Goal: Entertainment & Leisure: Browse casually

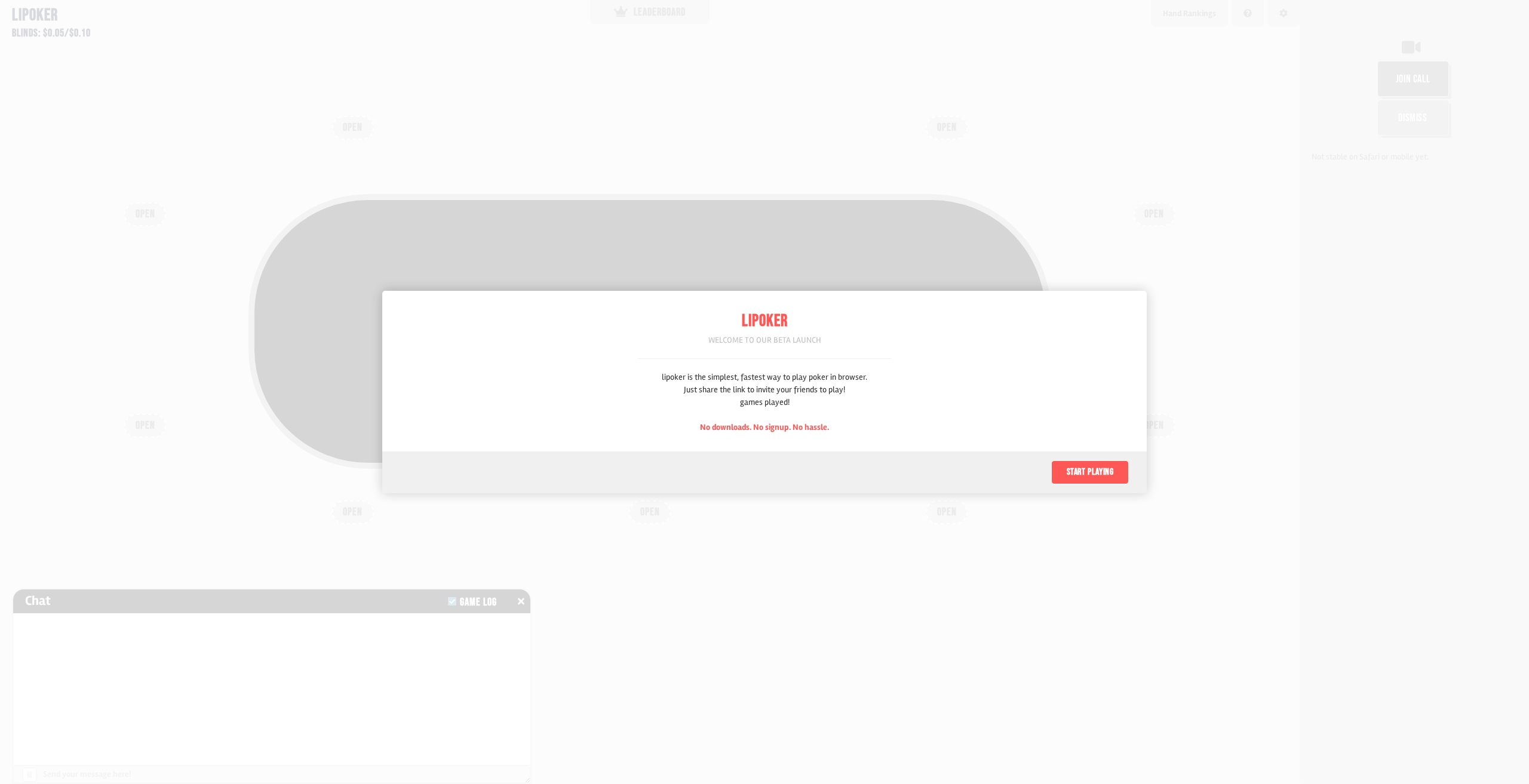
scroll to position [60, 0]
click at [761, 382] on div "lipoker is the simplest, fastest way to play poker in browser. Just share the l…" at bounding box center [764, 402] width 205 height 63
click at [875, 464] on div "Start playing" at bounding box center [765, 472] width 765 height 41
click at [1069, 470] on button "Start playing" at bounding box center [1089, 472] width 78 height 24
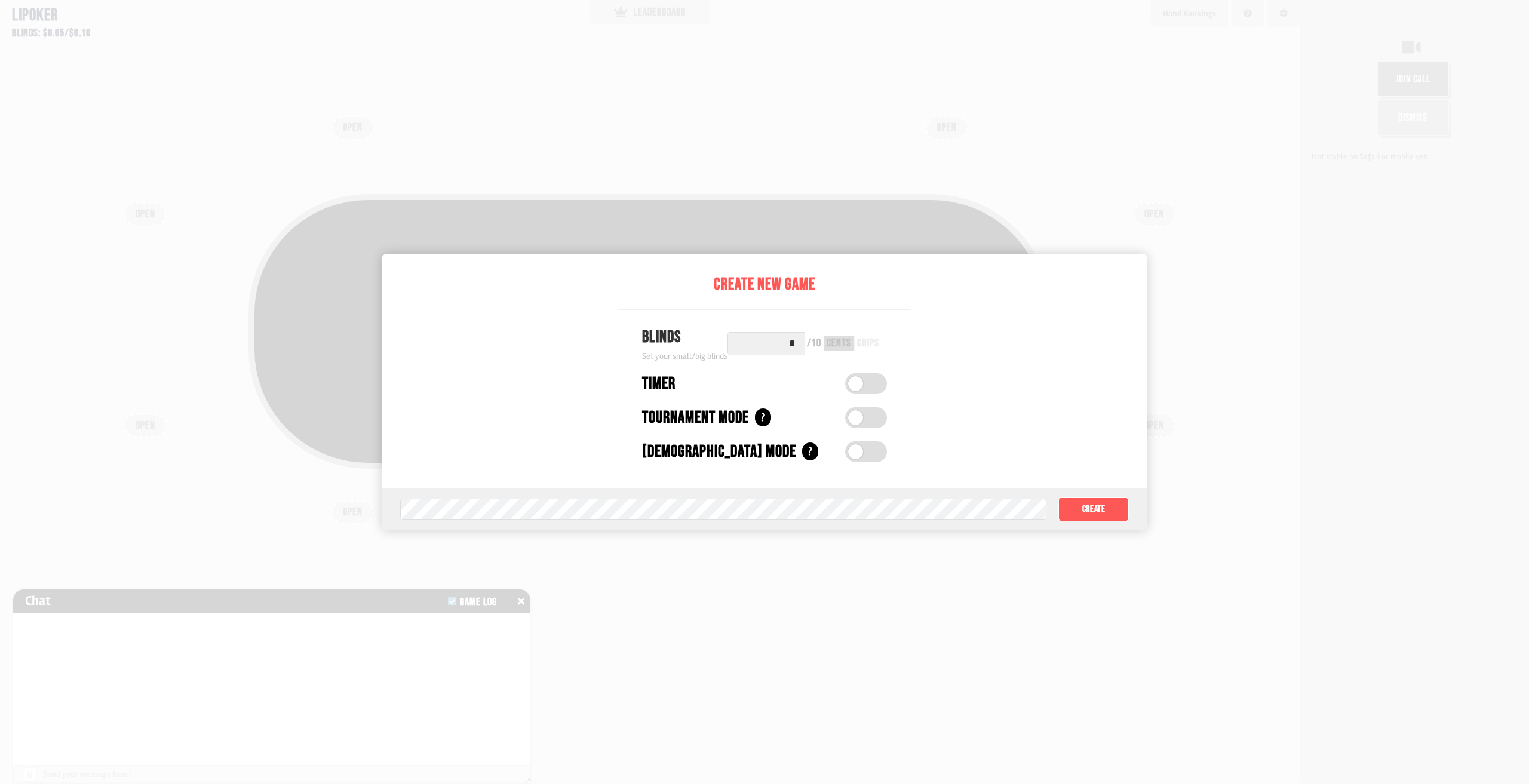
click at [789, 351] on input "*" at bounding box center [766, 343] width 78 height 23
click at [791, 346] on input "*" at bounding box center [766, 343] width 78 height 23
click at [800, 343] on input "*" at bounding box center [766, 343] width 78 height 23
click at [795, 636] on div at bounding box center [764, 392] width 1529 height 784
click at [805, 597] on div at bounding box center [764, 392] width 1529 height 784
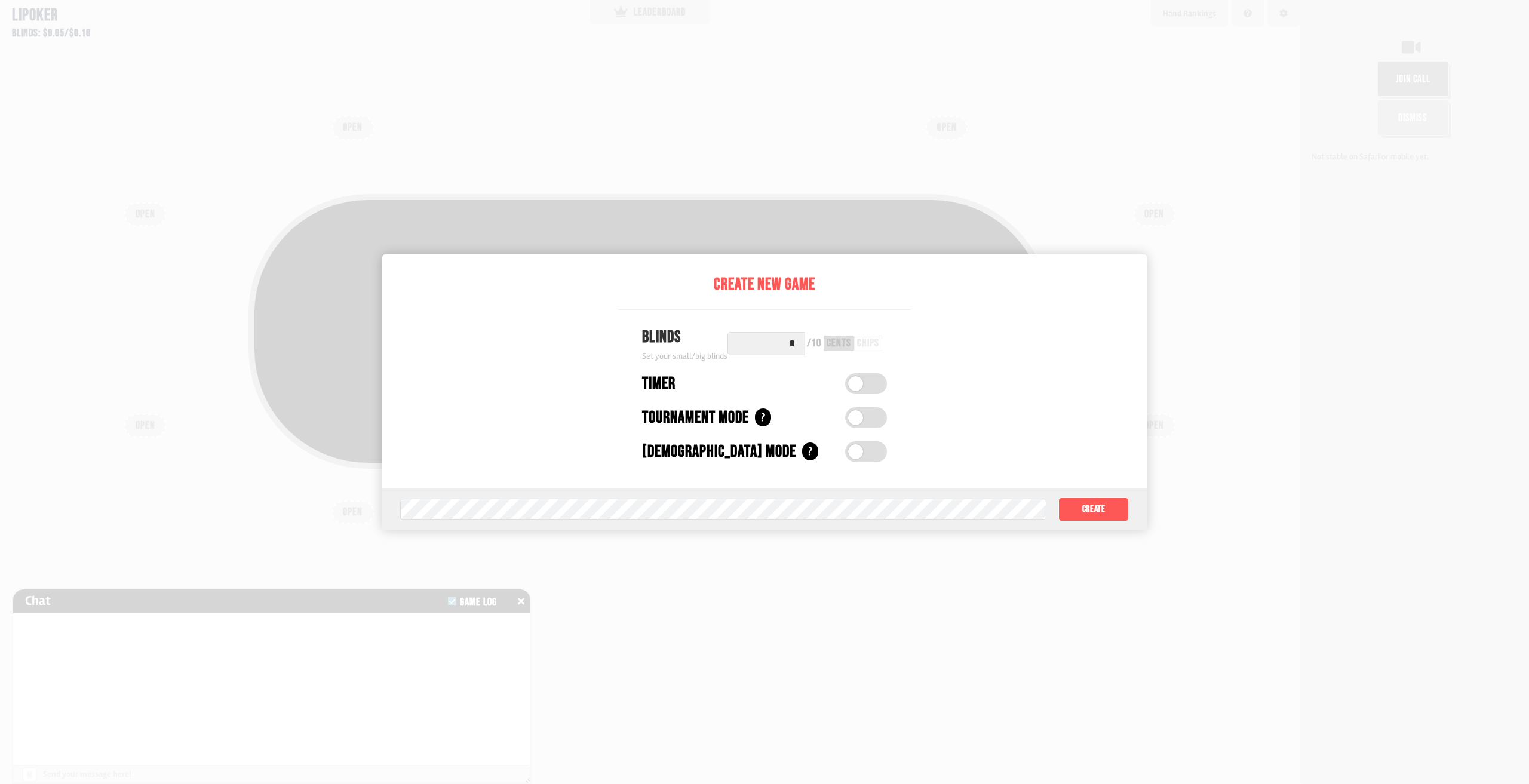
drag, startPoint x: 805, startPoint y: 597, endPoint x: 732, endPoint y: 587, distance: 73.7
click at [775, 594] on div at bounding box center [764, 392] width 1529 height 784
click at [792, 346] on input "*" at bounding box center [766, 343] width 78 height 23
click at [795, 346] on input "*" at bounding box center [766, 343] width 78 height 23
drag, startPoint x: 755, startPoint y: 341, endPoint x: 731, endPoint y: 343, distance: 24.1
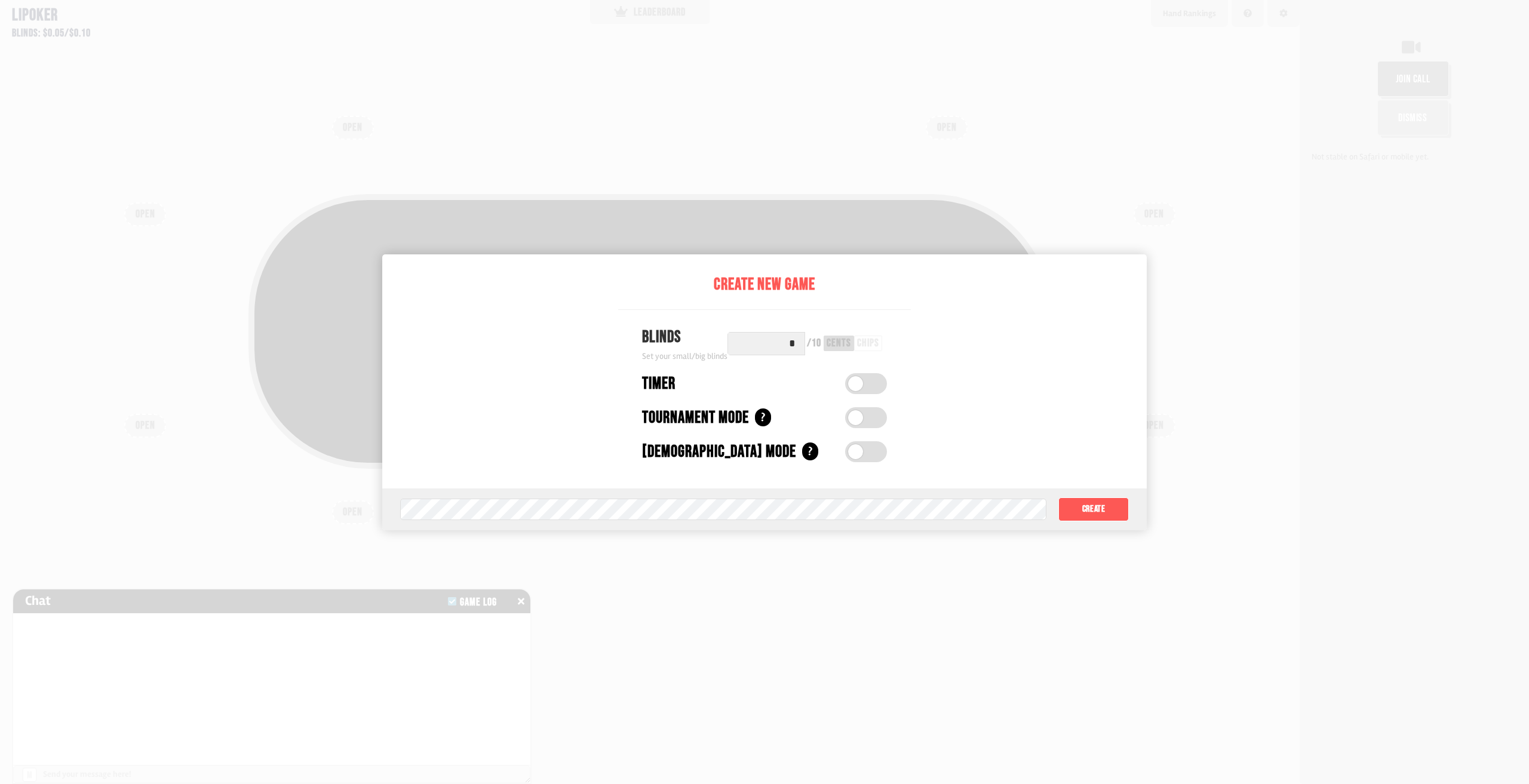
click at [731, 343] on input "*" at bounding box center [766, 343] width 78 height 23
click at [801, 342] on input "text" at bounding box center [766, 343] width 78 height 23
drag, startPoint x: 794, startPoint y: 345, endPoint x: 803, endPoint y: 348, distance: 9.5
click at [803, 348] on input "text" at bounding box center [766, 343] width 78 height 23
drag, startPoint x: 783, startPoint y: 341, endPoint x: 795, endPoint y: 340, distance: 12.0
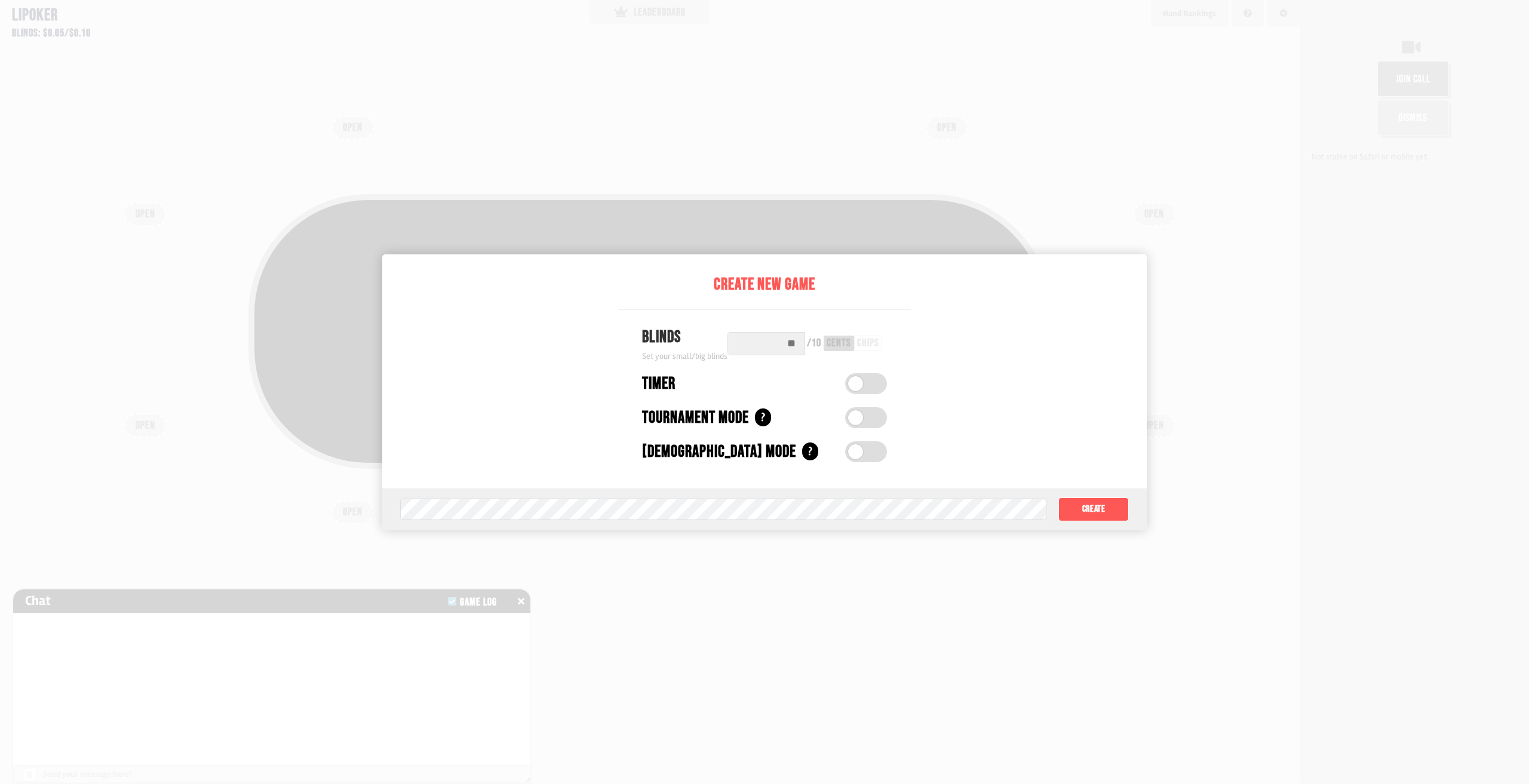
click at [793, 340] on input "text" at bounding box center [766, 343] width 78 height 23
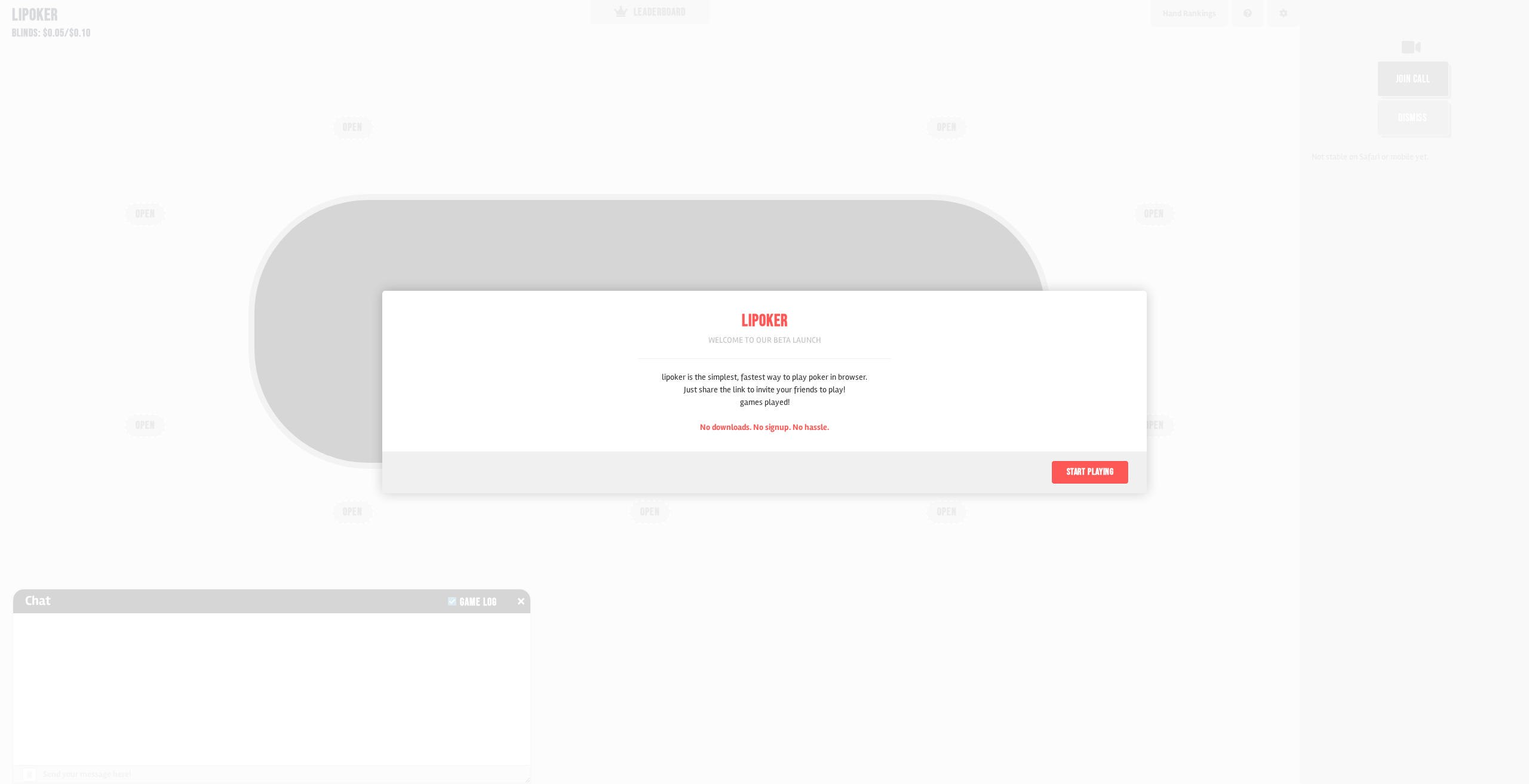
scroll to position [60, 0]
click at [1068, 475] on button "Start playing" at bounding box center [1089, 472] width 78 height 24
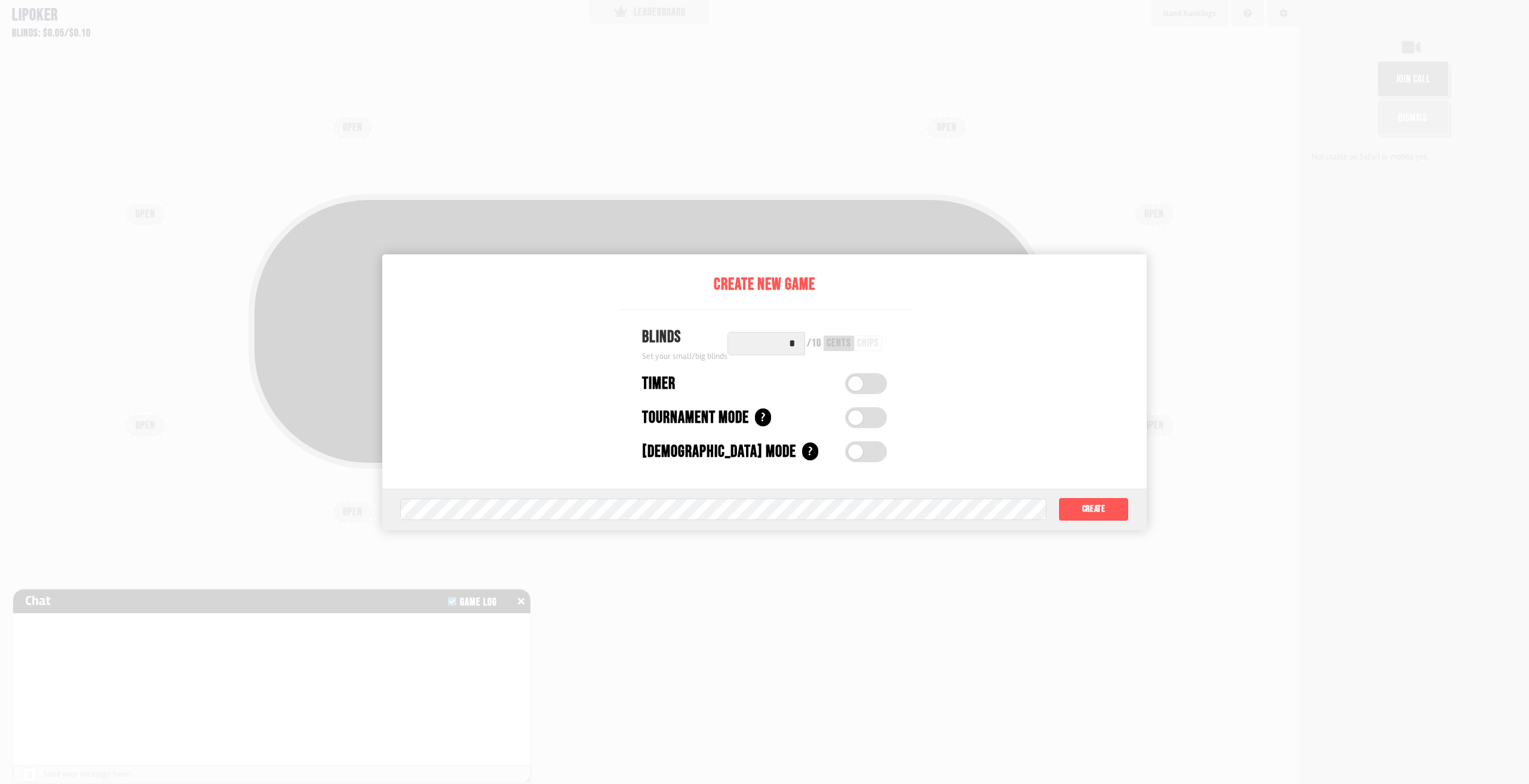
click at [797, 340] on input "*" at bounding box center [766, 343] width 78 height 23
click at [1089, 500] on button "Create" at bounding box center [1093, 509] width 70 height 24
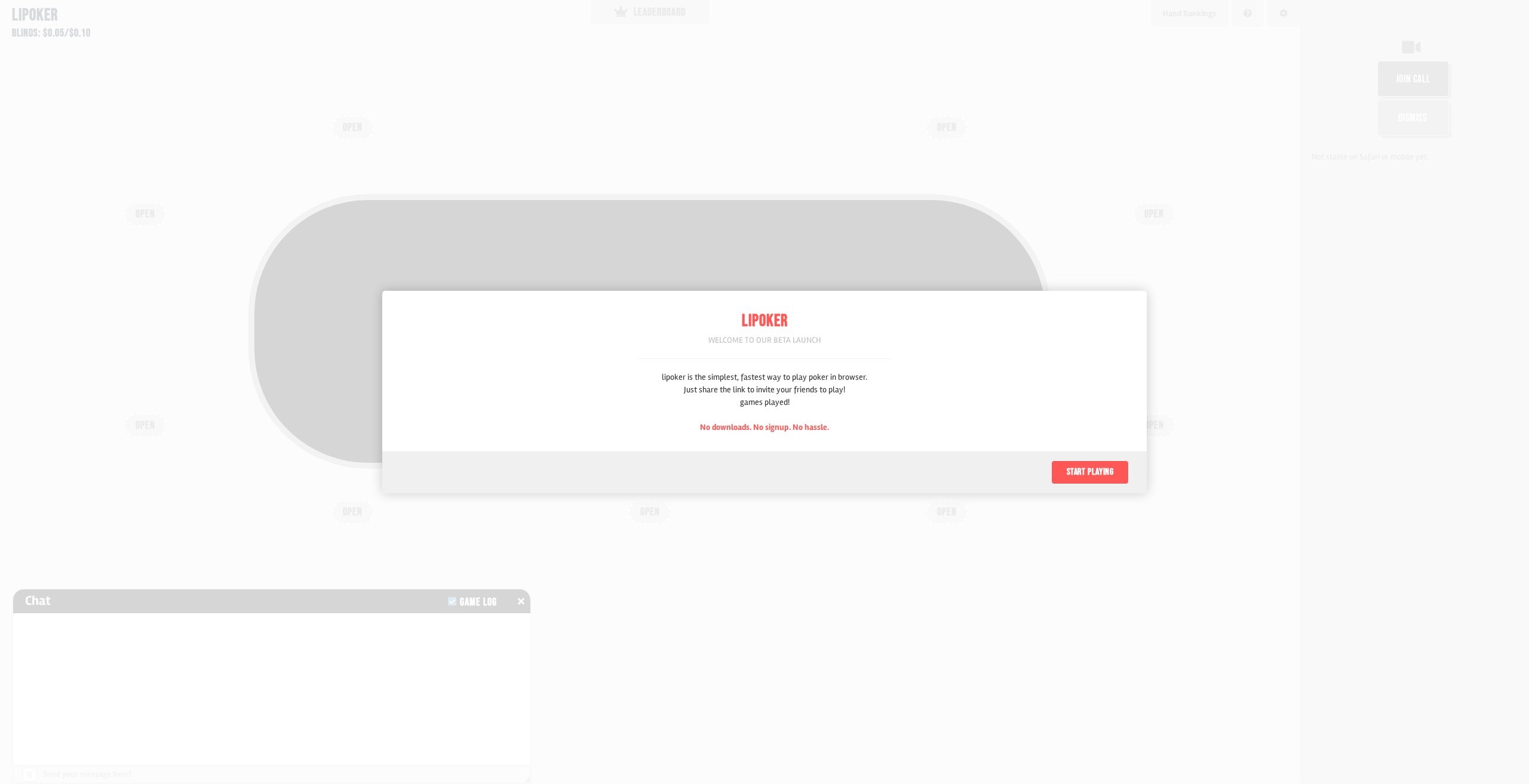
scroll to position [60, 0]
click at [1089, 483] on button "Start playing" at bounding box center [1089, 472] width 78 height 24
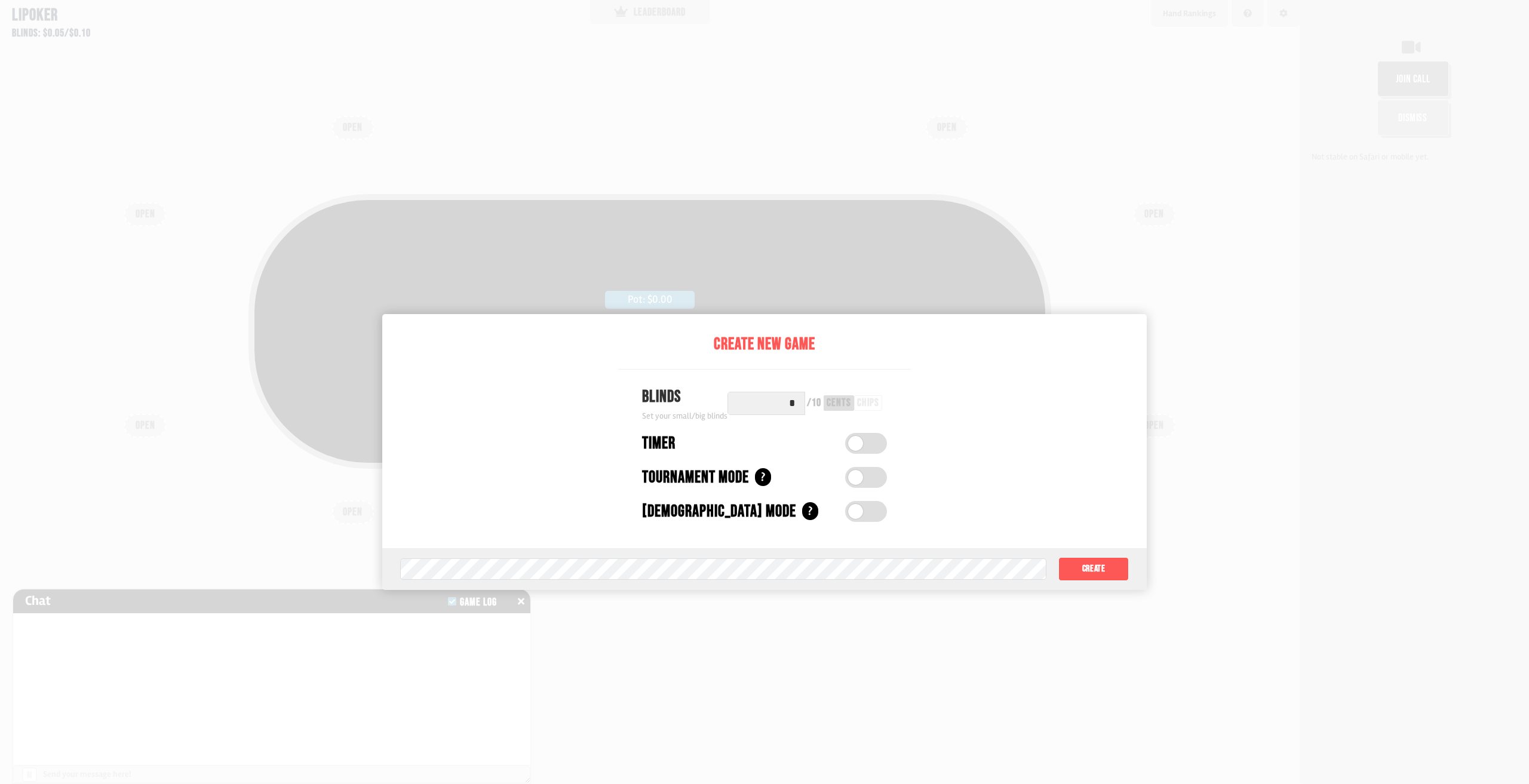
click at [1090, 474] on div "Create New Game Blinds Set your small/big blinds * / 10 cents chips Timer Timer…" at bounding box center [765, 452] width 765 height 276
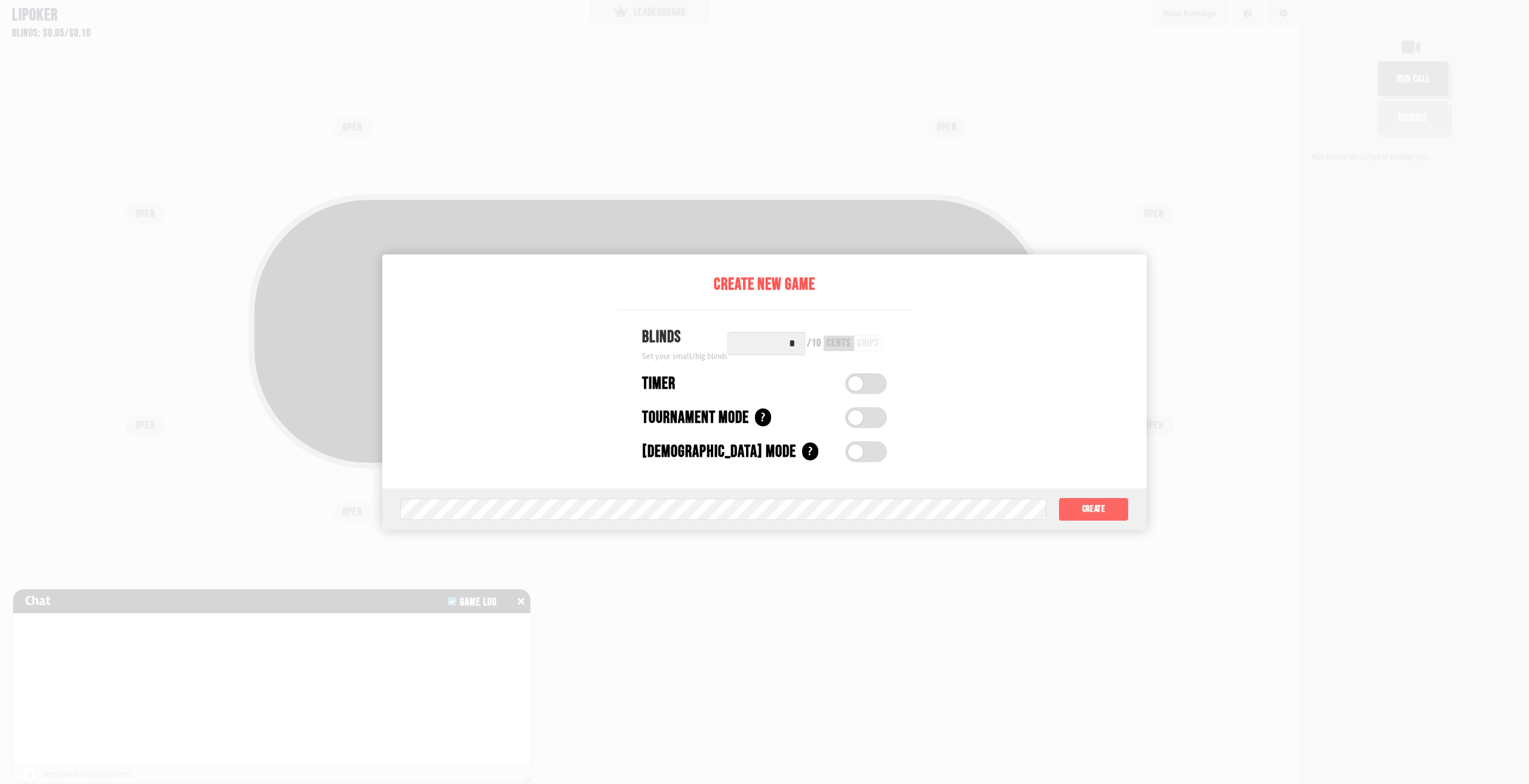
click at [1087, 508] on button "Create" at bounding box center [1093, 509] width 70 height 24
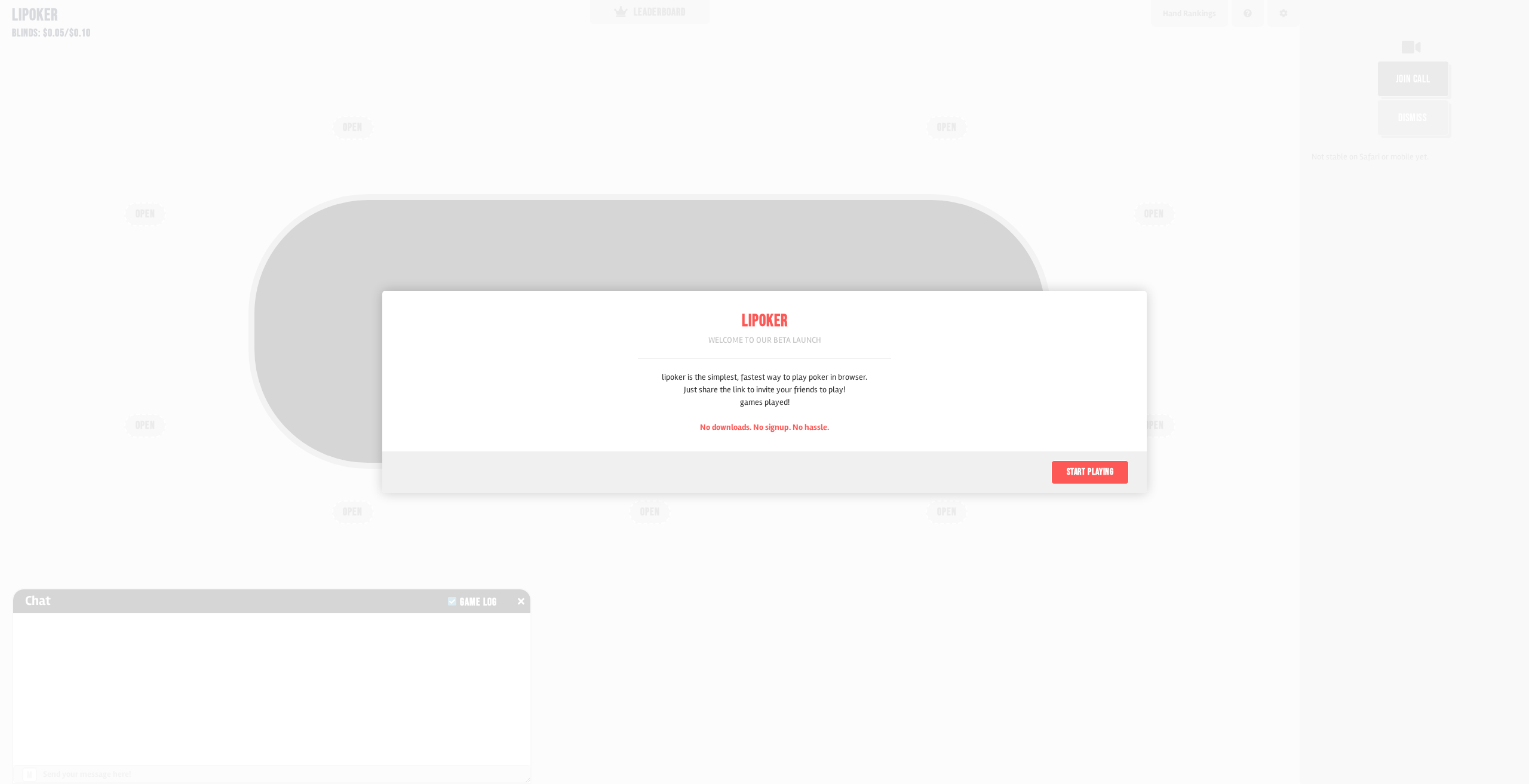
scroll to position [60, 0]
click at [800, 348] on div "Lipoker Welcome to our beta launch" at bounding box center [765, 334] width 253 height 50
drag, startPoint x: 1052, startPoint y: 473, endPoint x: 1067, endPoint y: 475, distance: 15.1
click at [1057, 474] on button "Start playing" at bounding box center [1089, 472] width 78 height 24
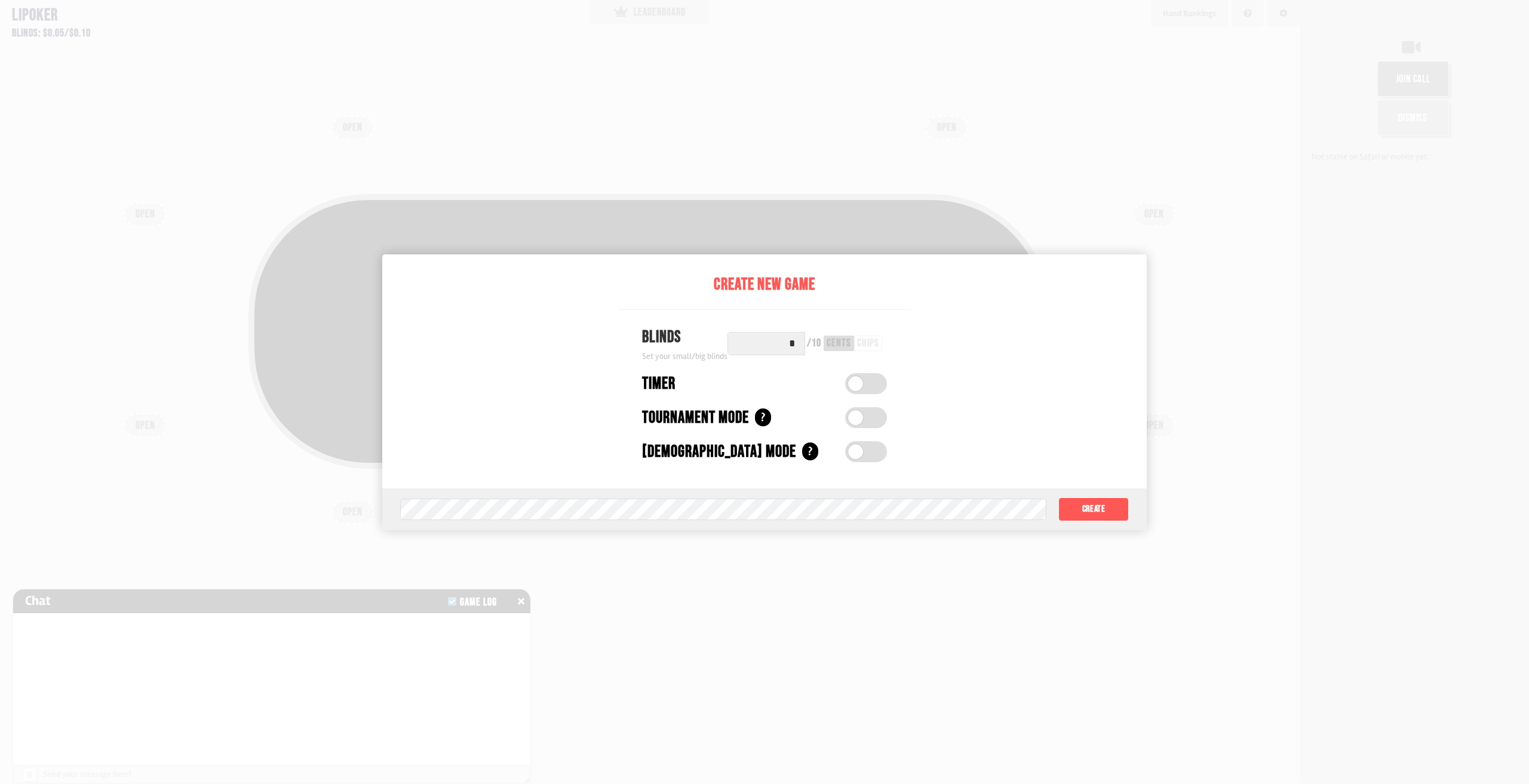
click at [856, 488] on div "Game password (optional) Create" at bounding box center [765, 509] width 765 height 41
click at [849, 493] on div "Game password (optional) Create" at bounding box center [765, 509] width 765 height 41
click at [871, 542] on div at bounding box center [764, 392] width 1529 height 784
drag, startPoint x: 943, startPoint y: 556, endPoint x: 956, endPoint y: 557, distance: 13.0
click at [946, 556] on div at bounding box center [764, 392] width 1529 height 784
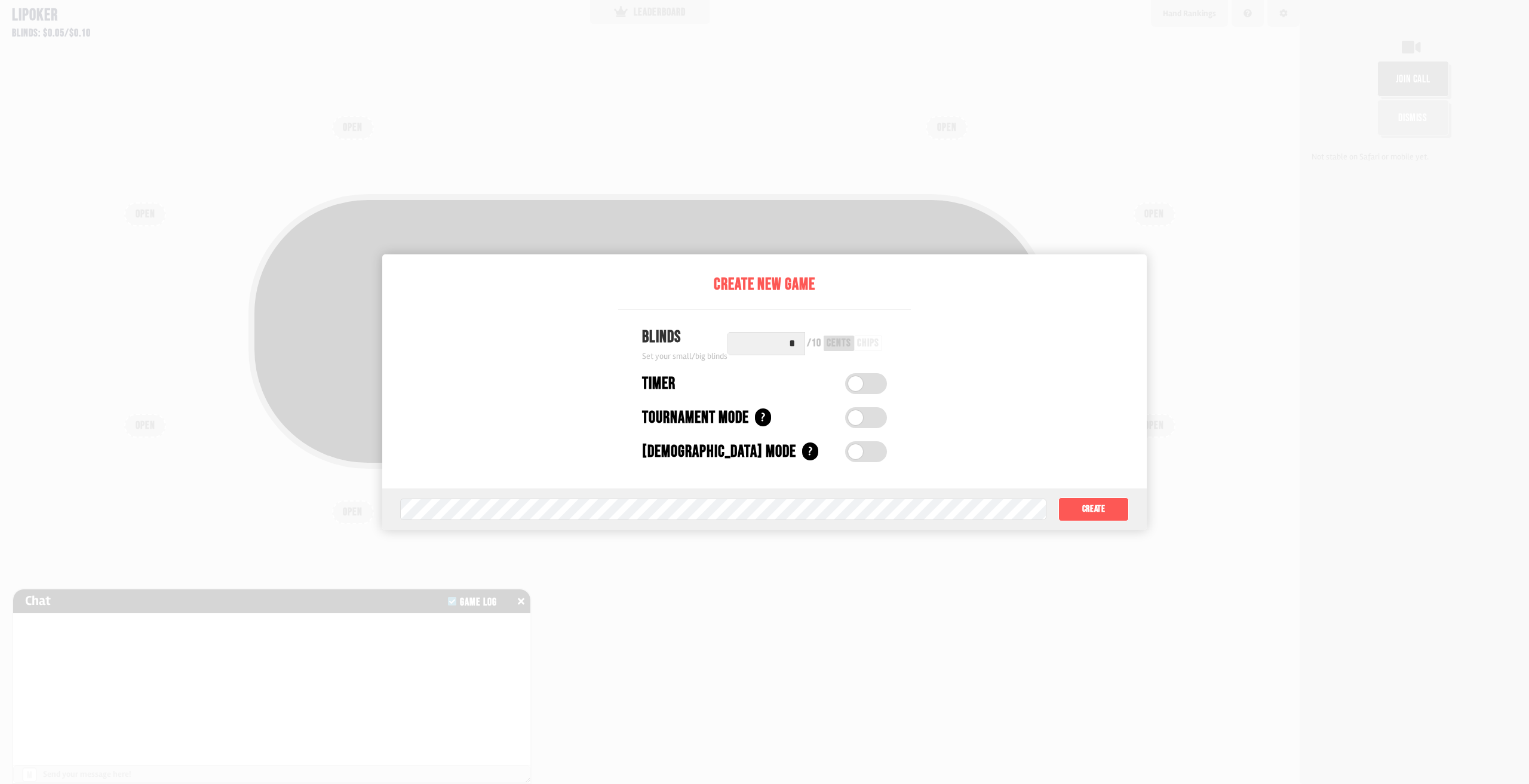
click at [1089, 512] on button "Create" at bounding box center [1093, 509] width 70 height 24
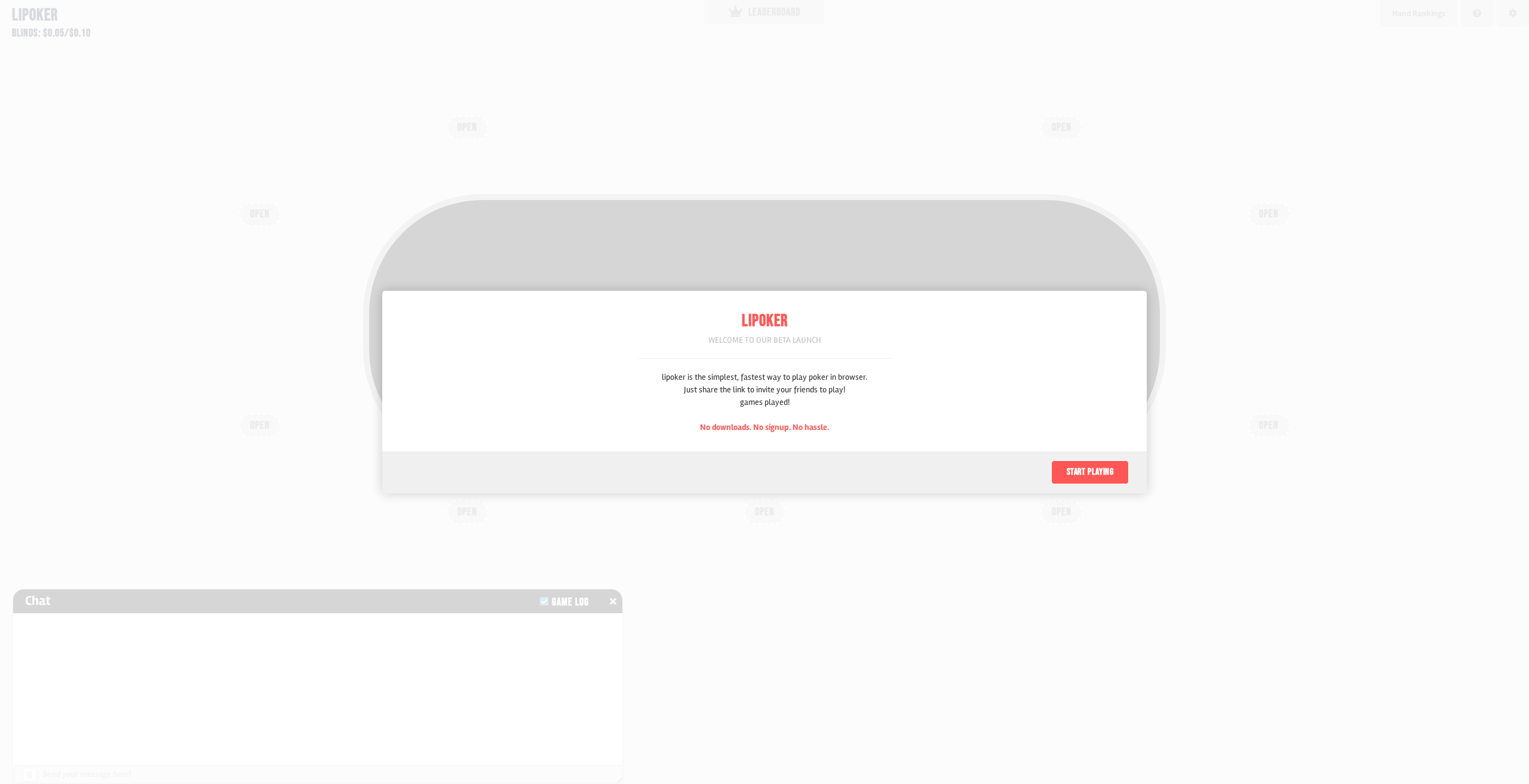
scroll to position [60, 0]
click at [1084, 474] on button "Start playing" at bounding box center [1089, 472] width 78 height 24
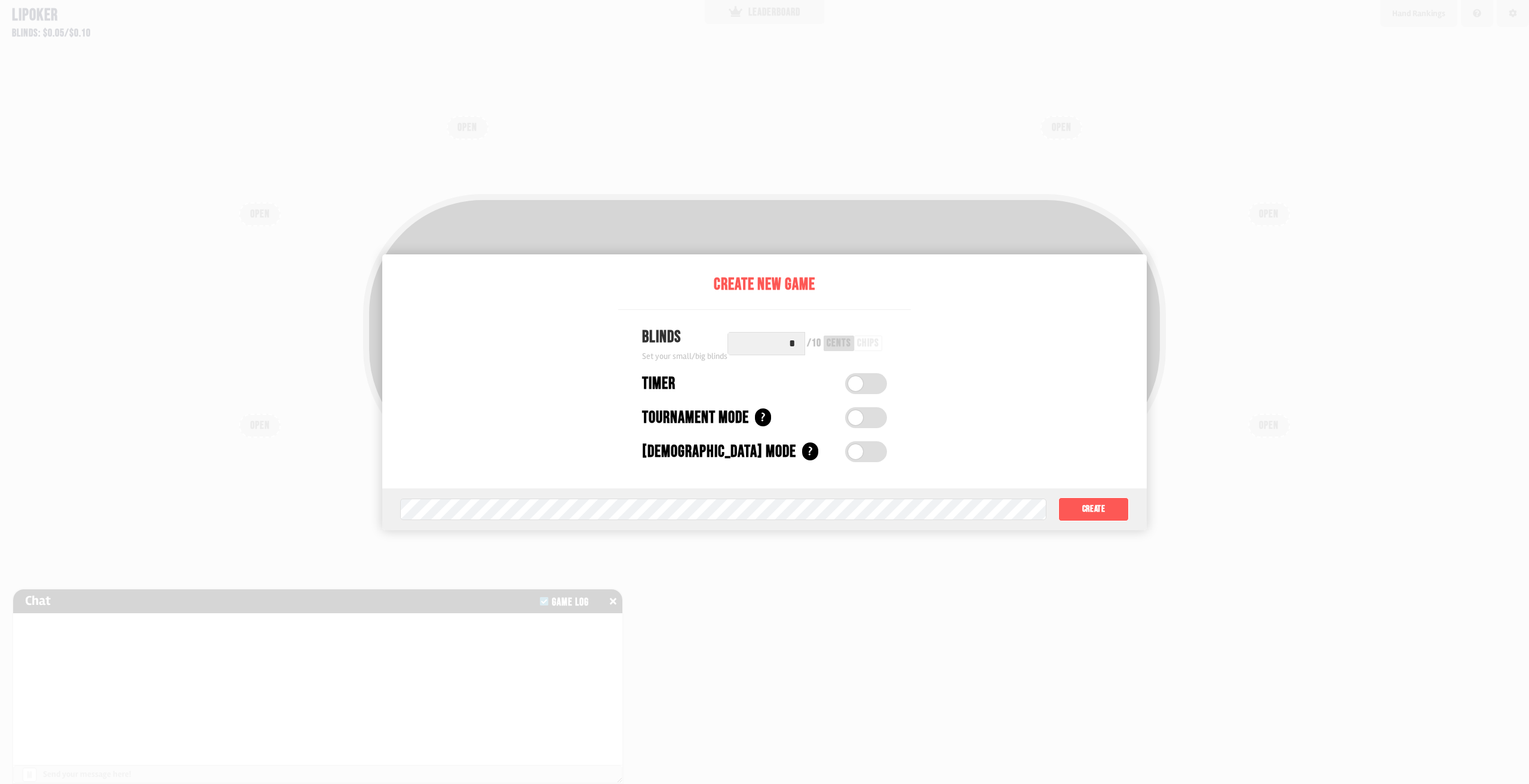
click at [1135, 518] on div "Game password (optional) Create" at bounding box center [765, 509] width 765 height 41
click at [1115, 512] on button "Create" at bounding box center [1093, 509] width 70 height 24
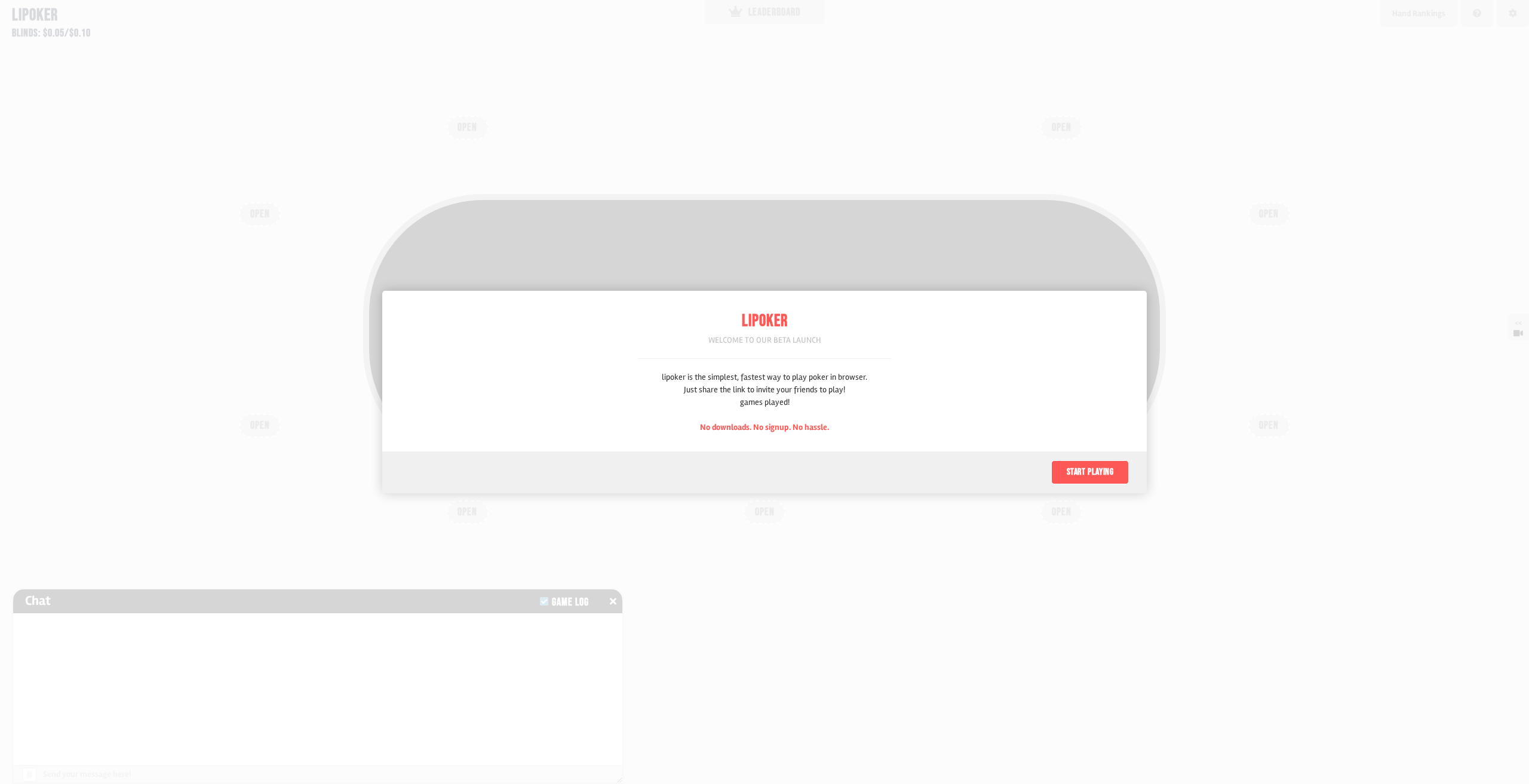
scroll to position [60, 0]
click at [1080, 475] on button "Start playing" at bounding box center [1089, 472] width 78 height 24
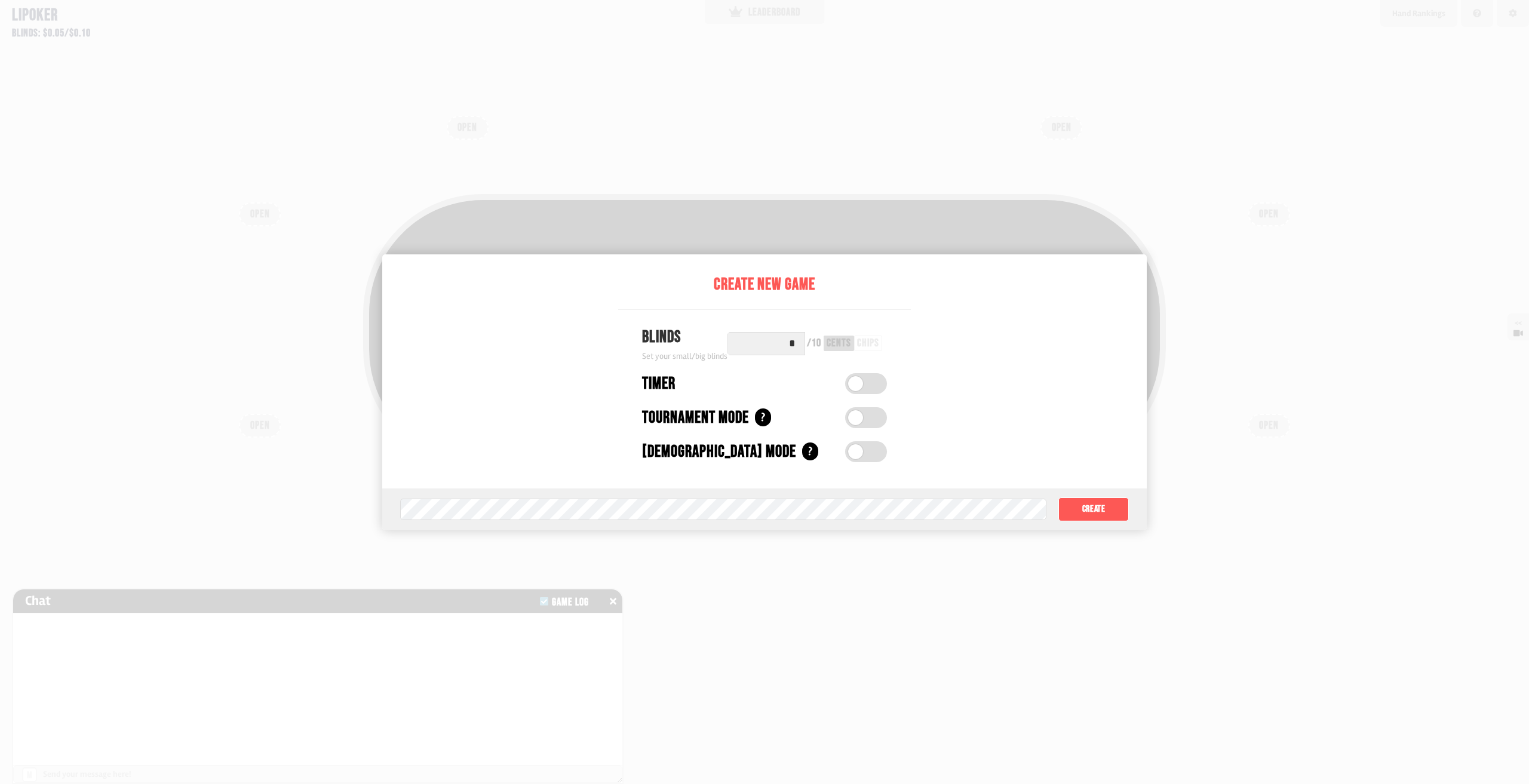
click at [667, 492] on div "Game password (optional) Create" at bounding box center [765, 509] width 765 height 41
click at [658, 497] on div "Game password (optional) Create" at bounding box center [765, 509] width 765 height 41
drag, startPoint x: 552, startPoint y: 492, endPoint x: 534, endPoint y: 492, distance: 18.0
click at [534, 492] on div "Game password (optional) Create" at bounding box center [765, 509] width 765 height 41
